Goal: Transaction & Acquisition: Purchase product/service

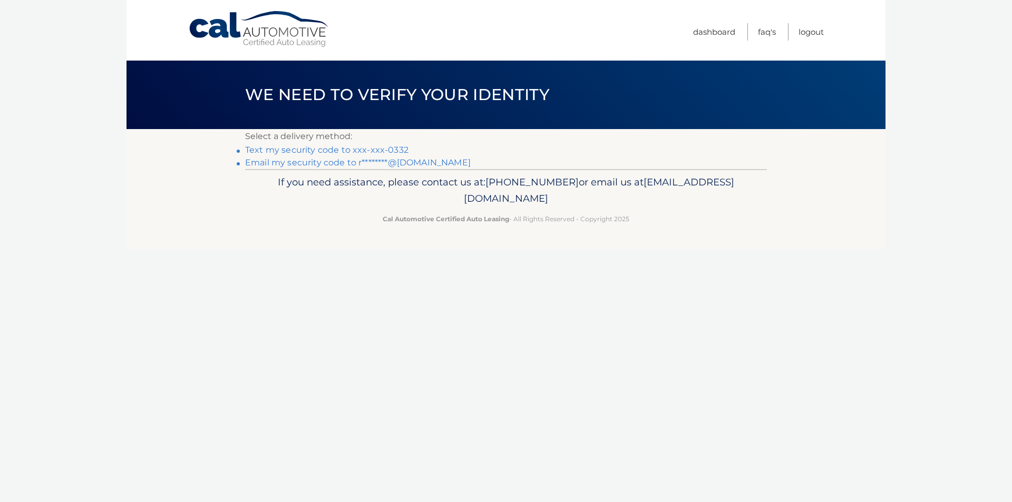
click at [390, 148] on link "Text my security code to xxx-xxx-0332" at bounding box center [326, 150] width 163 height 10
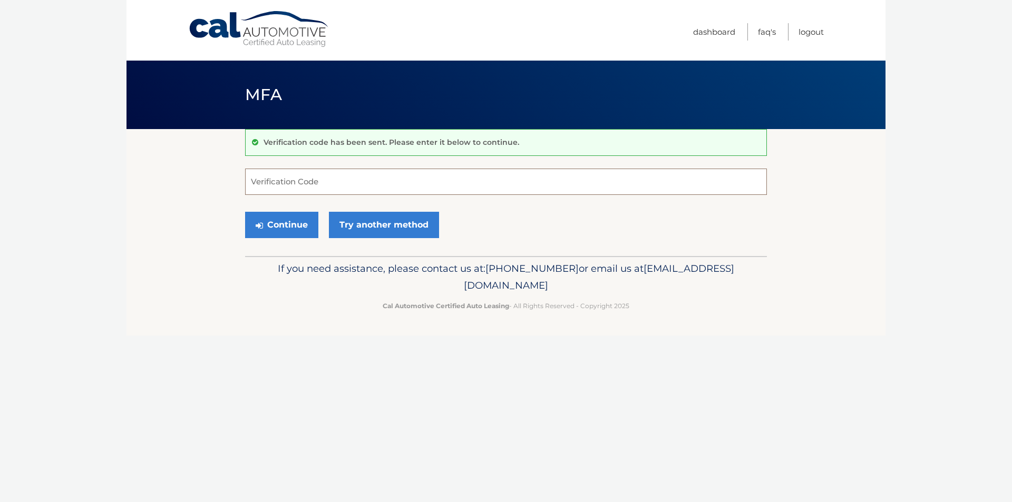
click at [346, 187] on input "Verification Code" at bounding box center [506, 182] width 522 height 26
type input "200381"
click at [245, 212] on button "Continue" at bounding box center [281, 225] width 73 height 26
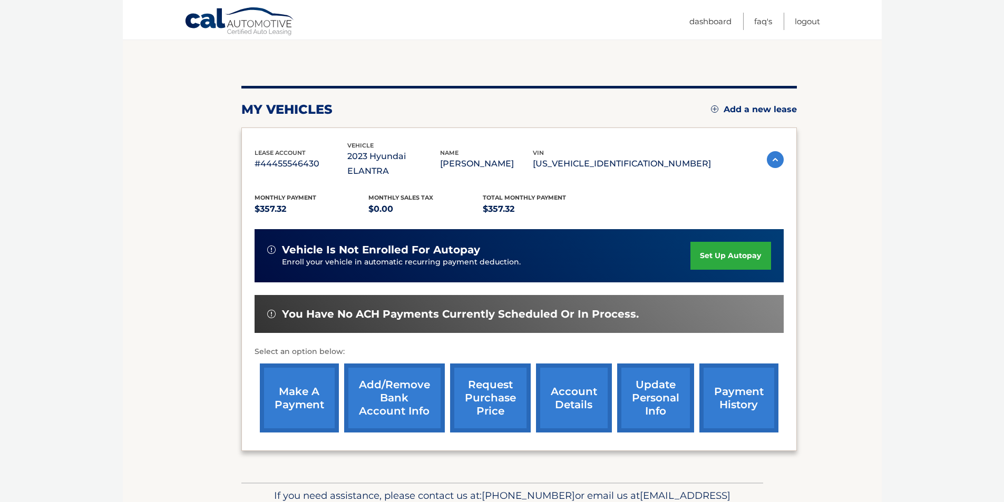
scroll to position [105, 0]
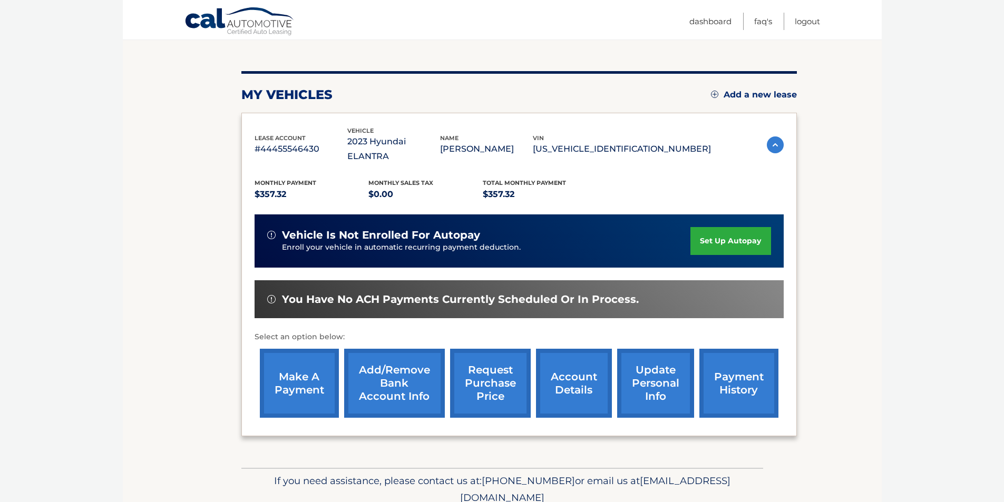
click at [318, 361] on link "make a payment" at bounding box center [299, 383] width 79 height 69
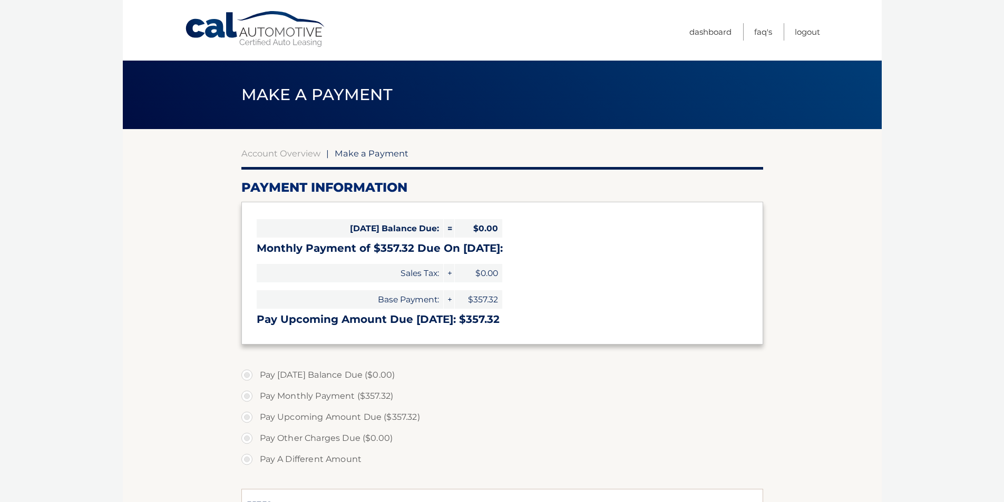
select select "YzY0Y2UxMjYtMTY4ZS00ZTk5LTkzMmUtYWI2MjM3ZjRjOGE0"
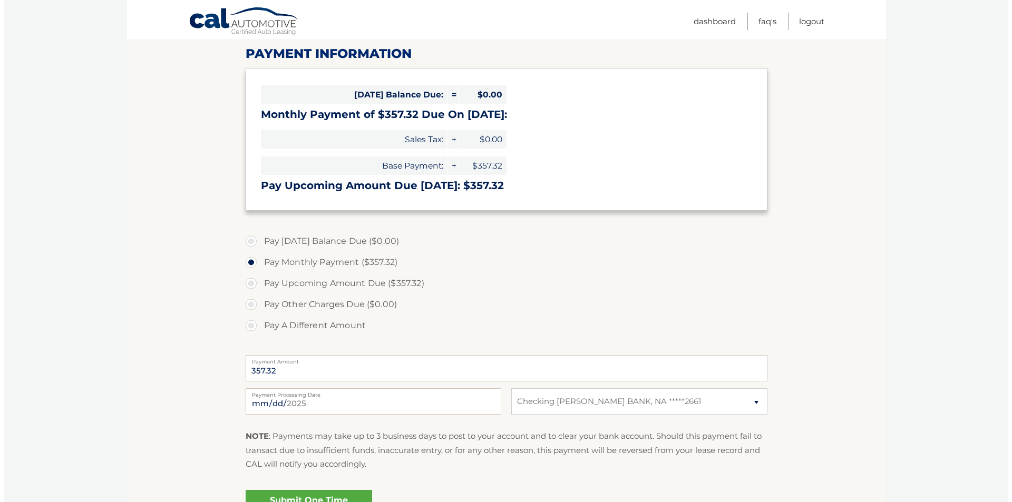
scroll to position [211, 0]
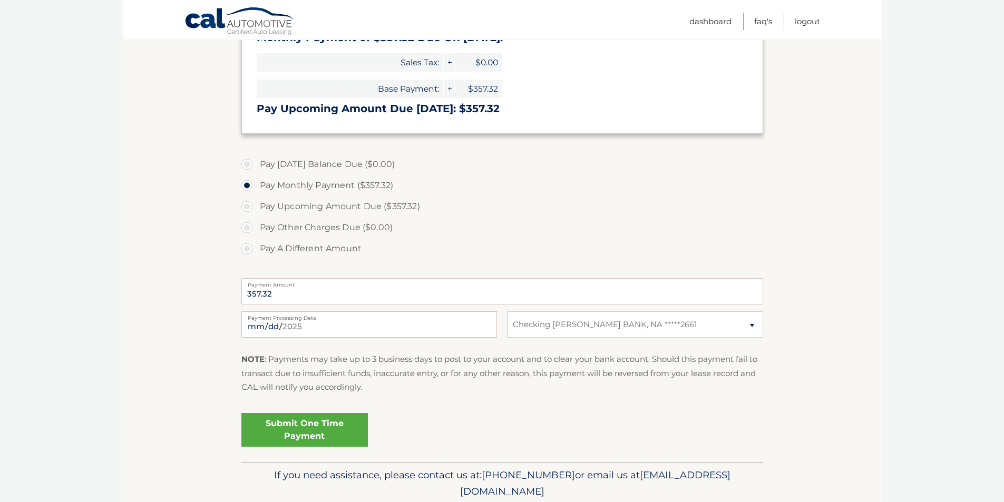
click at [332, 429] on link "Submit One Time Payment" at bounding box center [304, 430] width 126 height 34
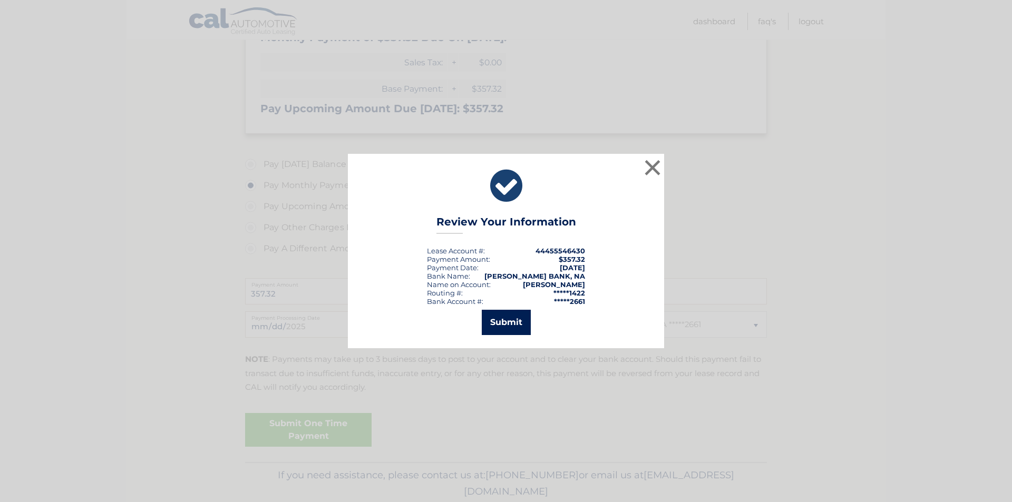
click at [510, 317] on button "Submit" at bounding box center [506, 322] width 49 height 25
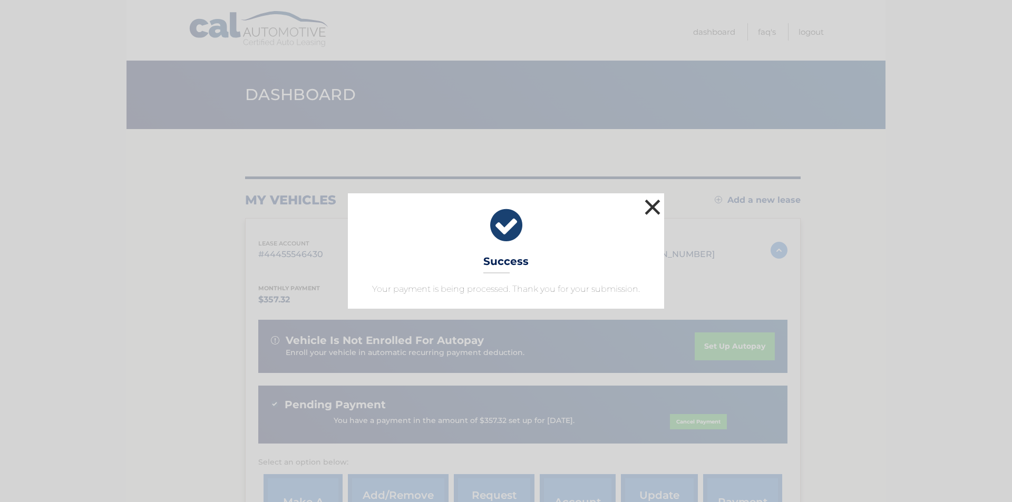
click at [657, 212] on button "×" at bounding box center [652, 207] width 21 height 21
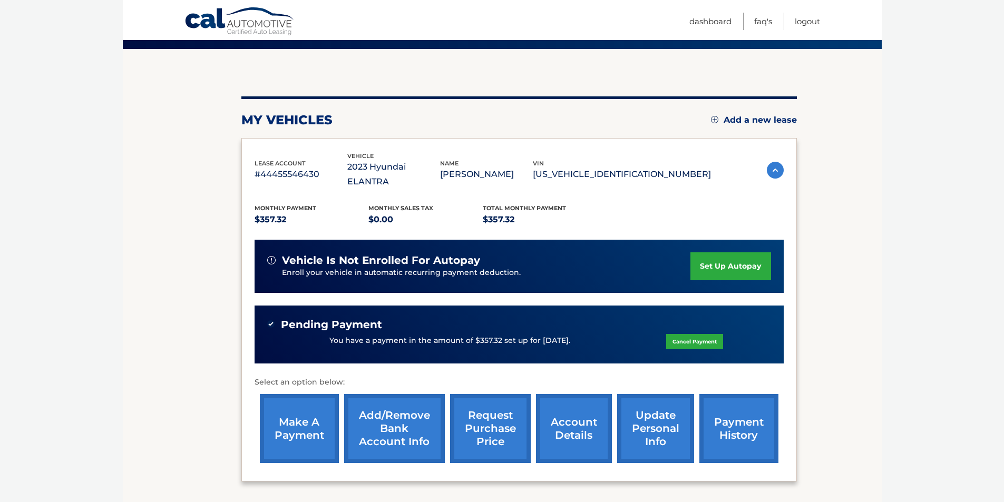
scroll to position [105, 0]
